Goal: Communication & Community: Answer question/provide support

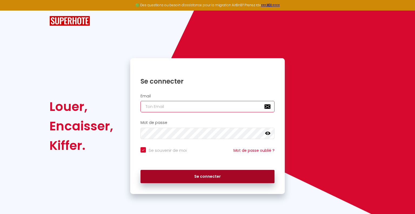
type input "[EMAIL_ADDRESS][DOMAIN_NAME]"
click at [217, 176] on button "Se connecter" at bounding box center [207, 177] width 134 height 14
checkbox input "true"
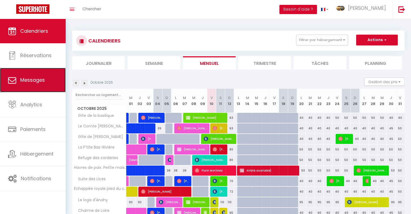
click at [34, 82] on span "Messages" at bounding box center [32, 79] width 25 height 7
select select "message"
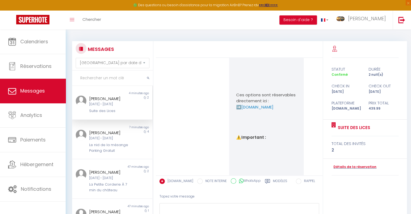
scroll to position [684, 0]
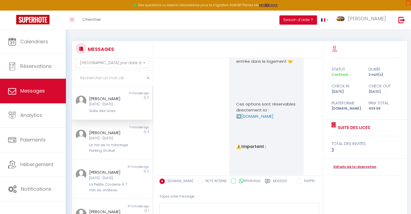
drag, startPoint x: 294, startPoint y: 133, endPoint x: 233, endPoint y: 131, distance: 61.6
click at [233, 131] on div "Bonjour Loetizia, Nous sommes ravis de vous accueillir dans notre belle région …" at bounding box center [266, 75] width 75 height 1371
copy link "[DOMAIN_NAME]"
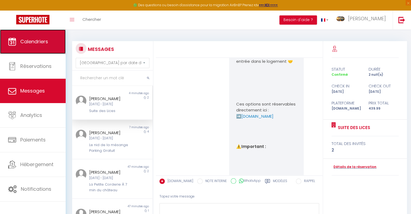
click at [41, 42] on span "Calendriers" at bounding box center [34, 41] width 28 height 7
